Goal: Register for event/course

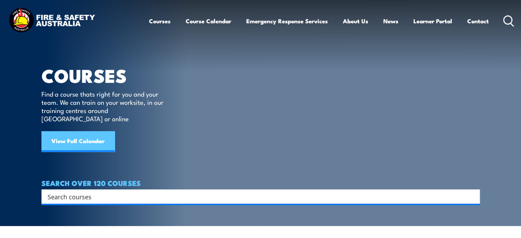
click at [72, 131] on link "View Full Calendar" at bounding box center [77, 141] width 73 height 21
click at [84, 131] on link "View Full Calendar" at bounding box center [77, 141] width 73 height 21
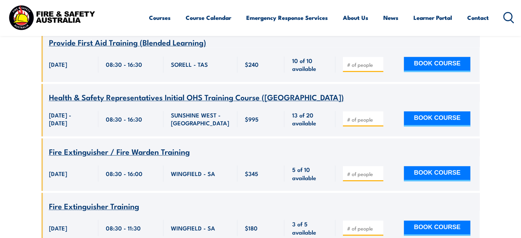
scroll to position [582, 0]
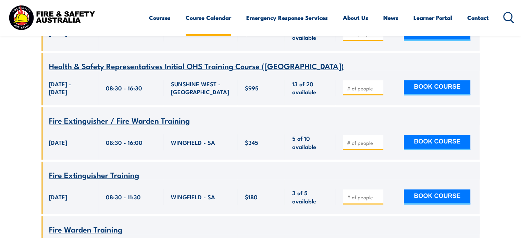
click at [206, 18] on link "Course Calendar" at bounding box center [209, 18] width 46 height 18
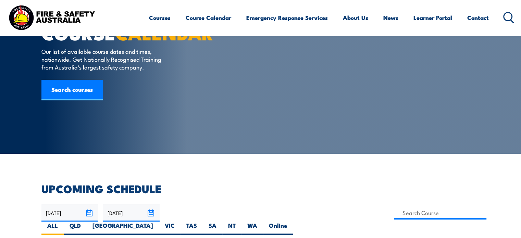
scroll to position [0, 0]
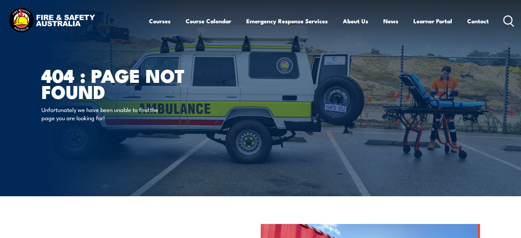
click at [510, 20] on icon at bounding box center [508, 20] width 11 height 11
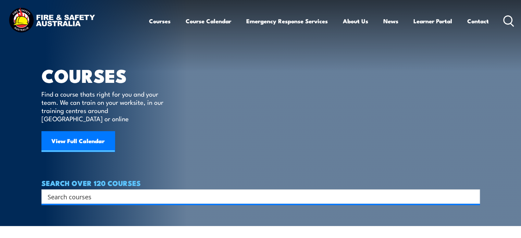
click at [126, 191] on input "Search input" at bounding box center [256, 196] width 417 height 10
type input "working at heights"
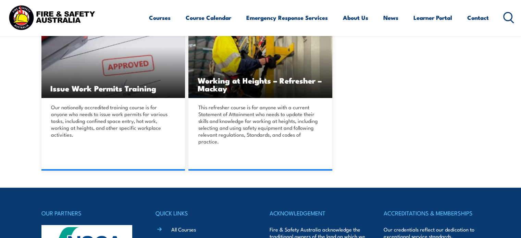
scroll to position [103, 0]
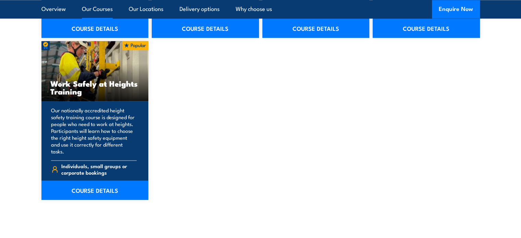
scroll to position [959, 0]
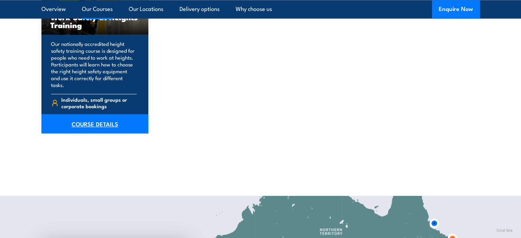
click at [99, 119] on link "COURSE DETAILS" at bounding box center [94, 123] width 107 height 19
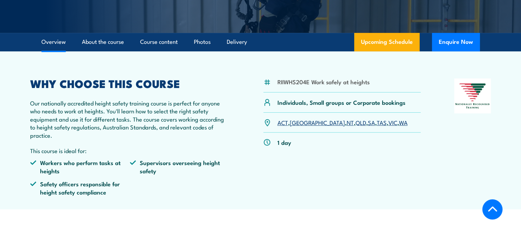
click at [355, 123] on link "QLD" at bounding box center [360, 122] width 11 height 8
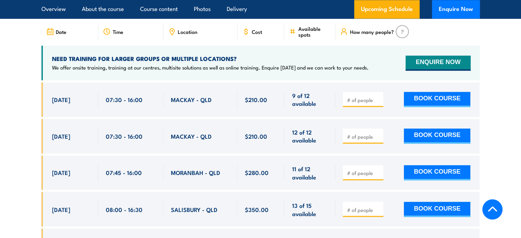
scroll to position [1123, 0]
